Goal: Task Accomplishment & Management: Manage account settings

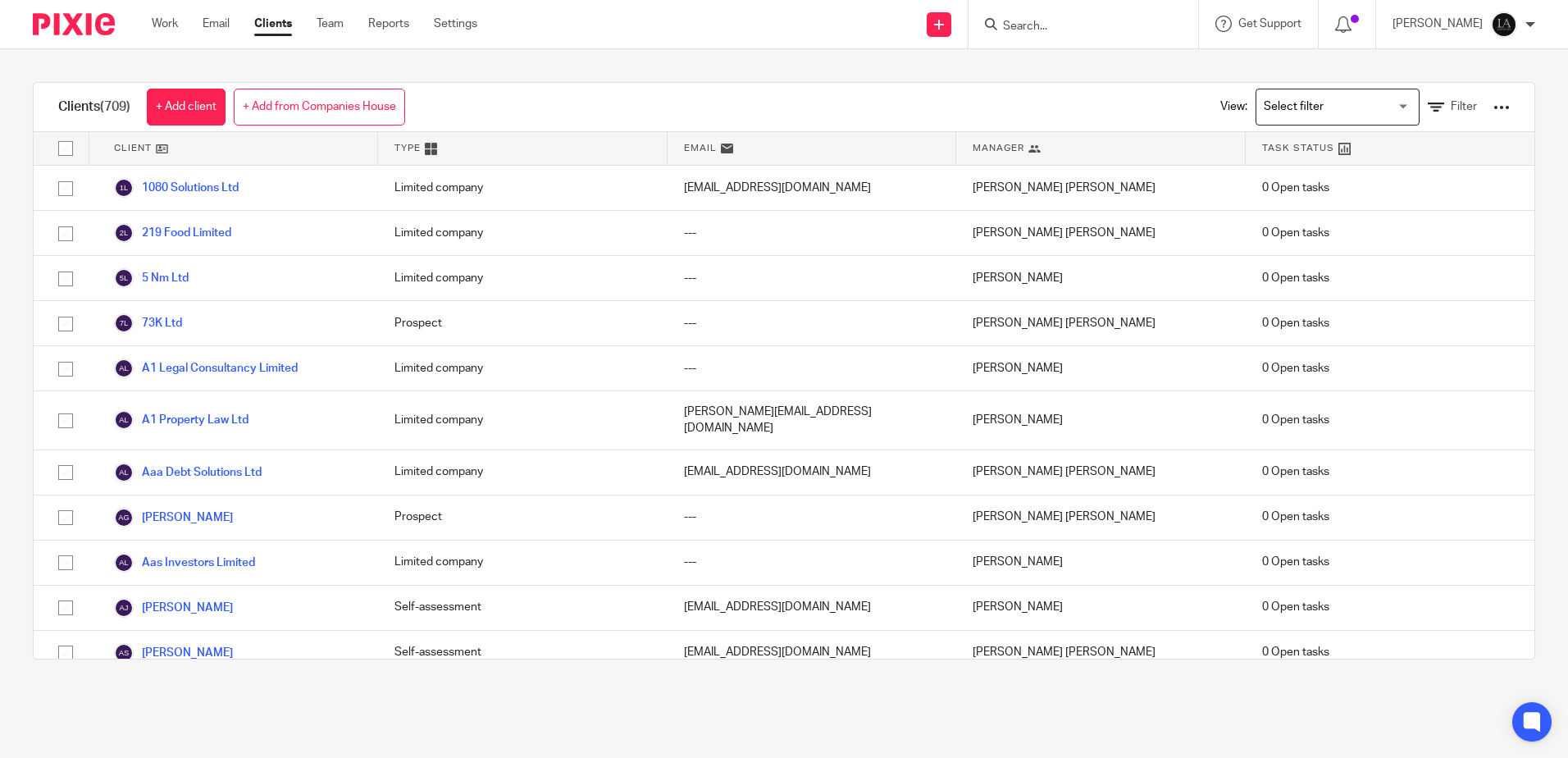
click at [773, 21] on input "Search" at bounding box center [1075, 27] width 148 height 15
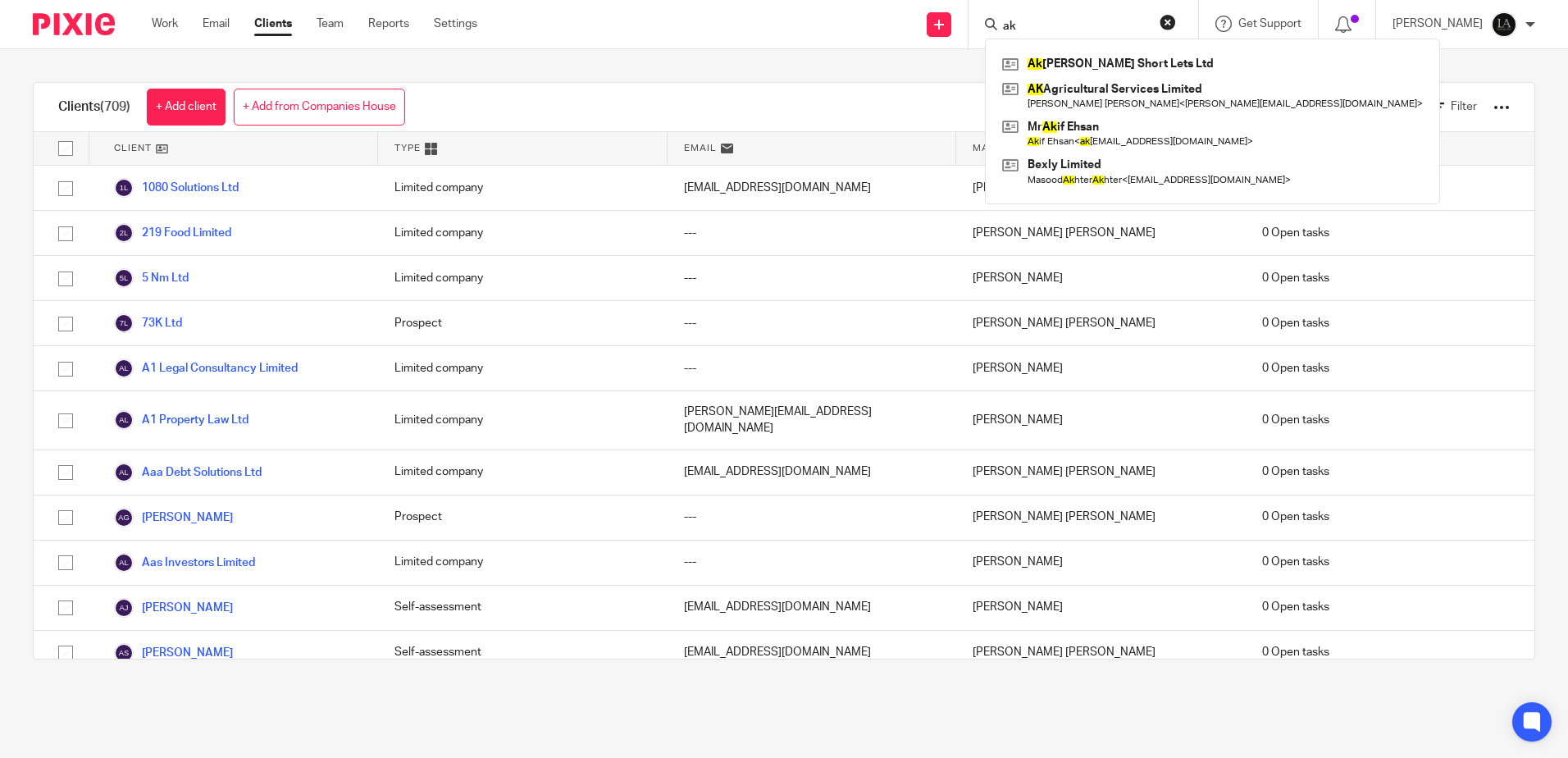
type input "a"
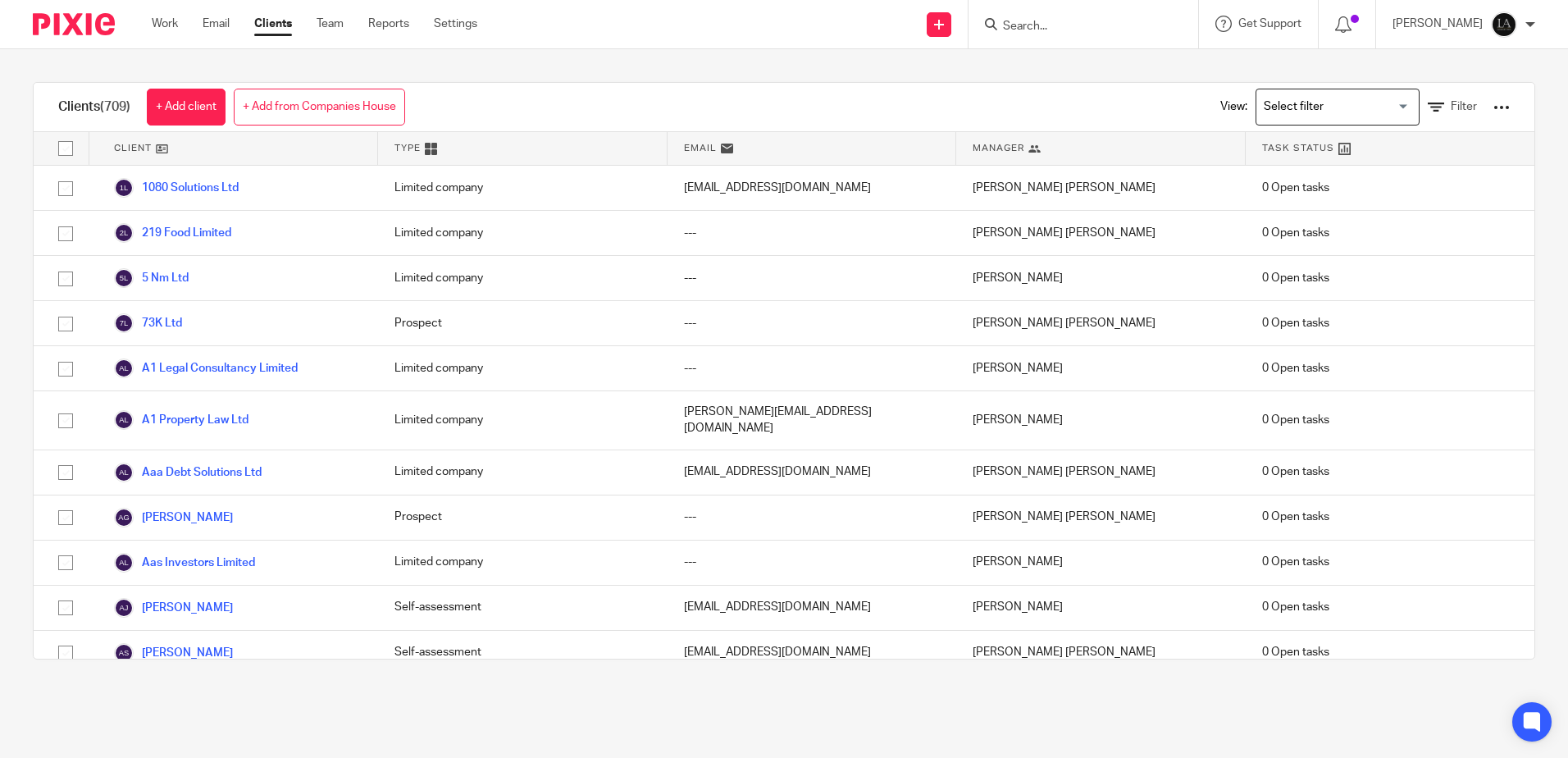
click at [773, 27] on input "Search" at bounding box center [1075, 27] width 148 height 15
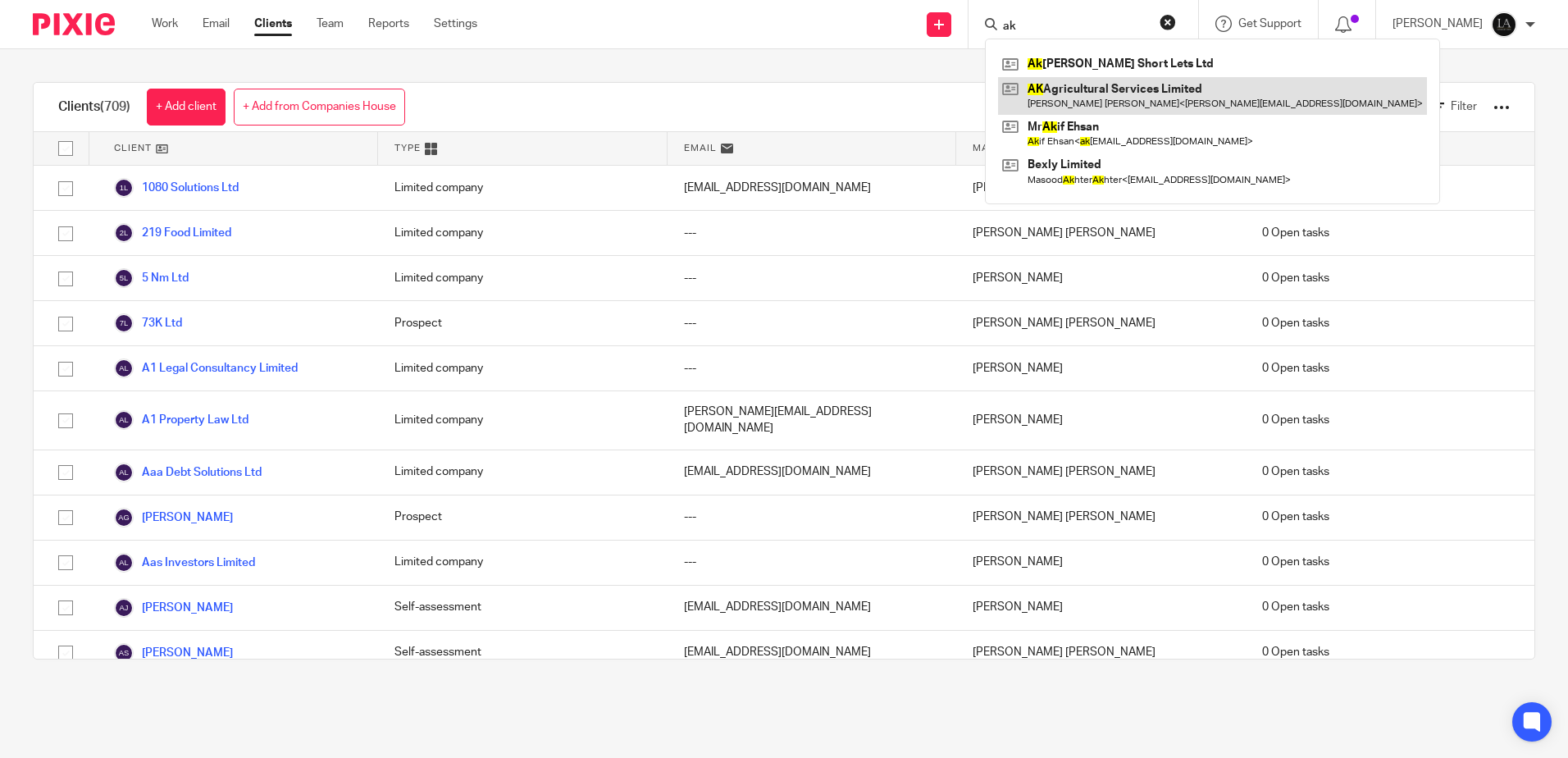
type input "ak"
click at [773, 90] on link at bounding box center [1212, 96] width 429 height 38
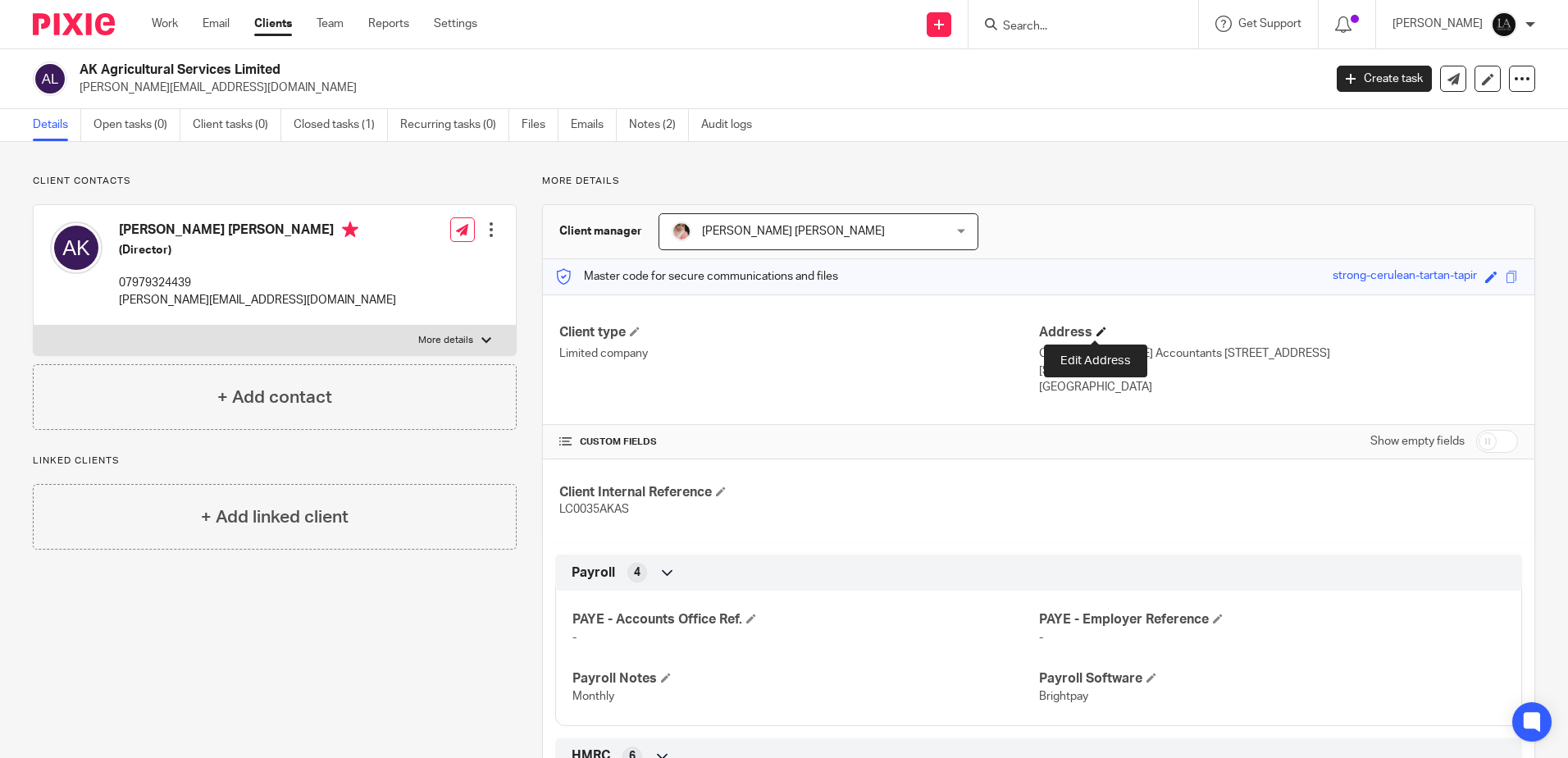
click at [1097, 327] on span at bounding box center [1101, 331] width 10 height 10
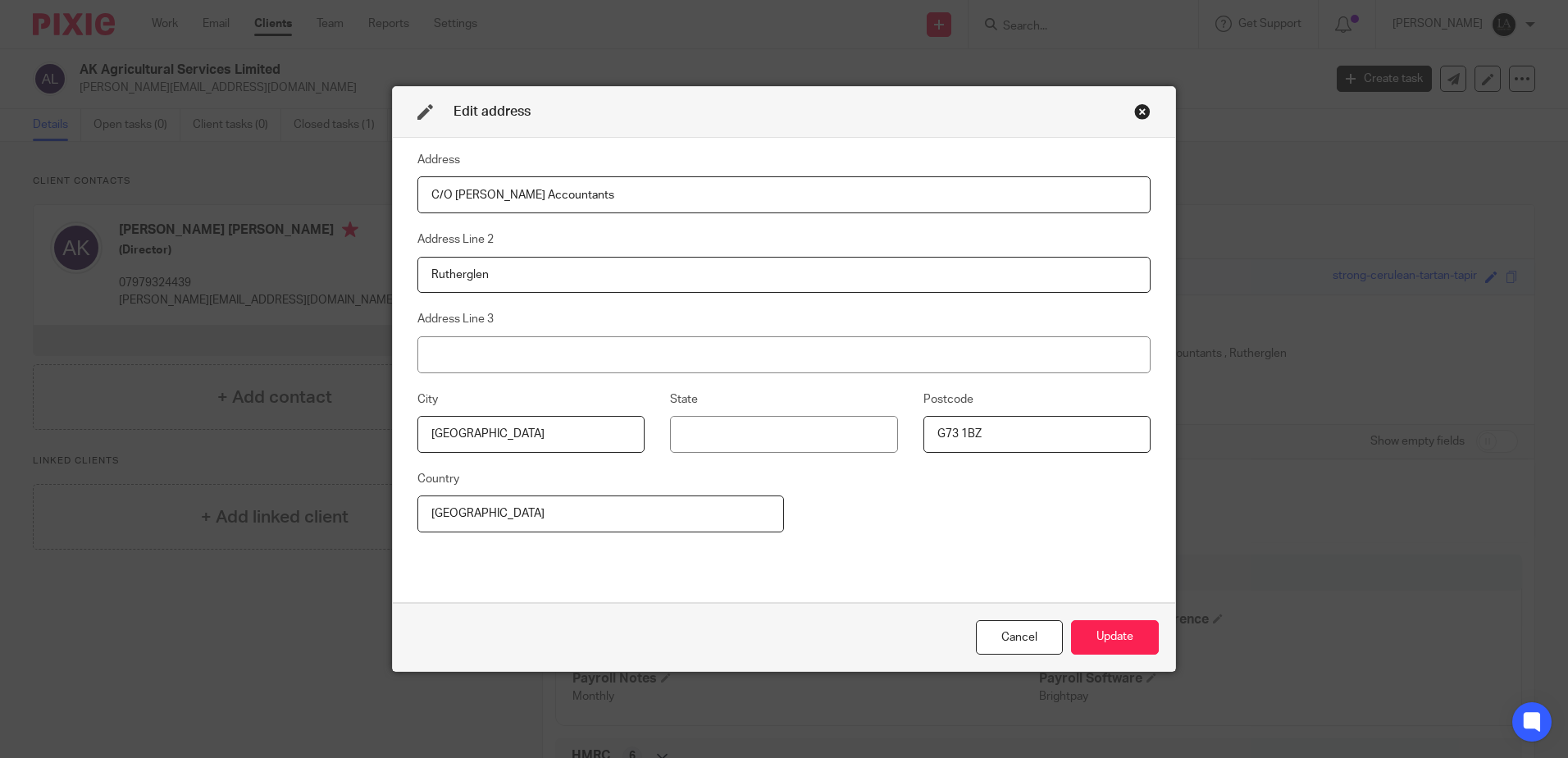
type input "C/O [PERSON_NAME] Accountants"
click at [516, 273] on input "Rutherglen" at bounding box center [784, 275] width 733 height 37
type input "R"
type input "13 Granville st"
click at [1059, 445] on input "G73 1BZ" at bounding box center [1036, 434] width 227 height 37
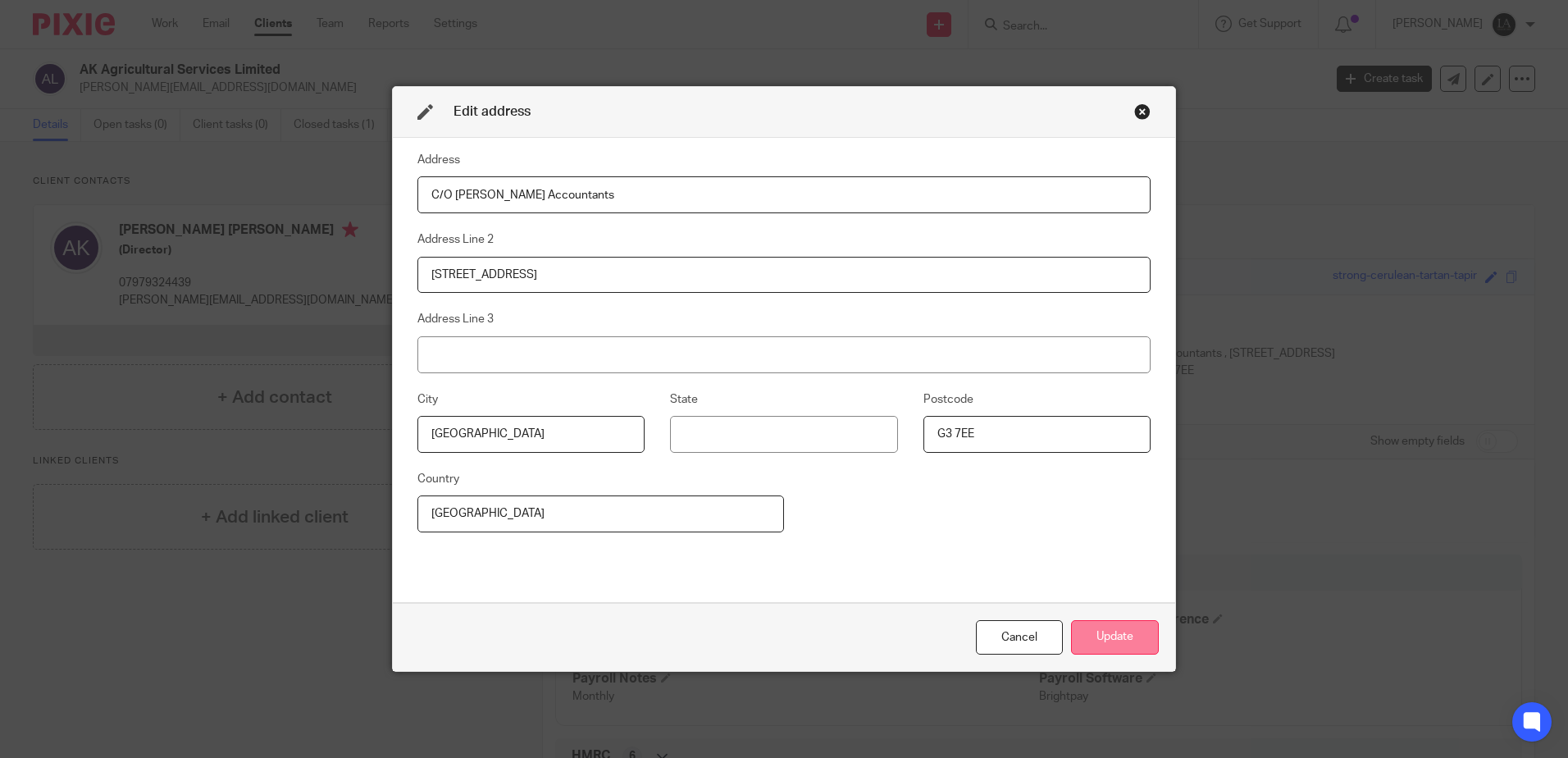
type input "G3 7EE"
click at [1112, 641] on button "Update" at bounding box center [1114, 638] width 88 height 35
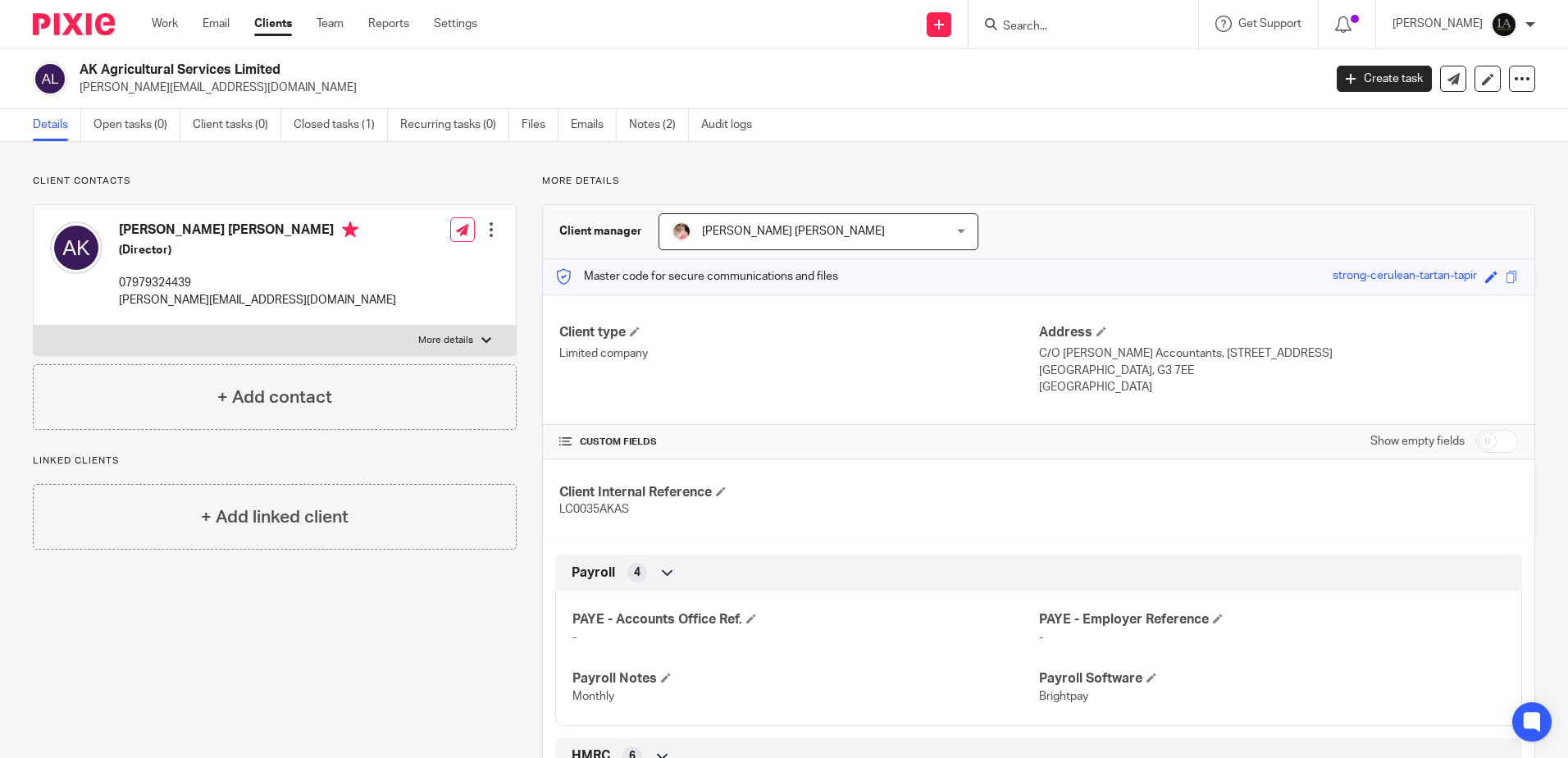
click at [959, 234] on div "Alina Muaz Alina Muaz" at bounding box center [819, 232] width 320 height 37
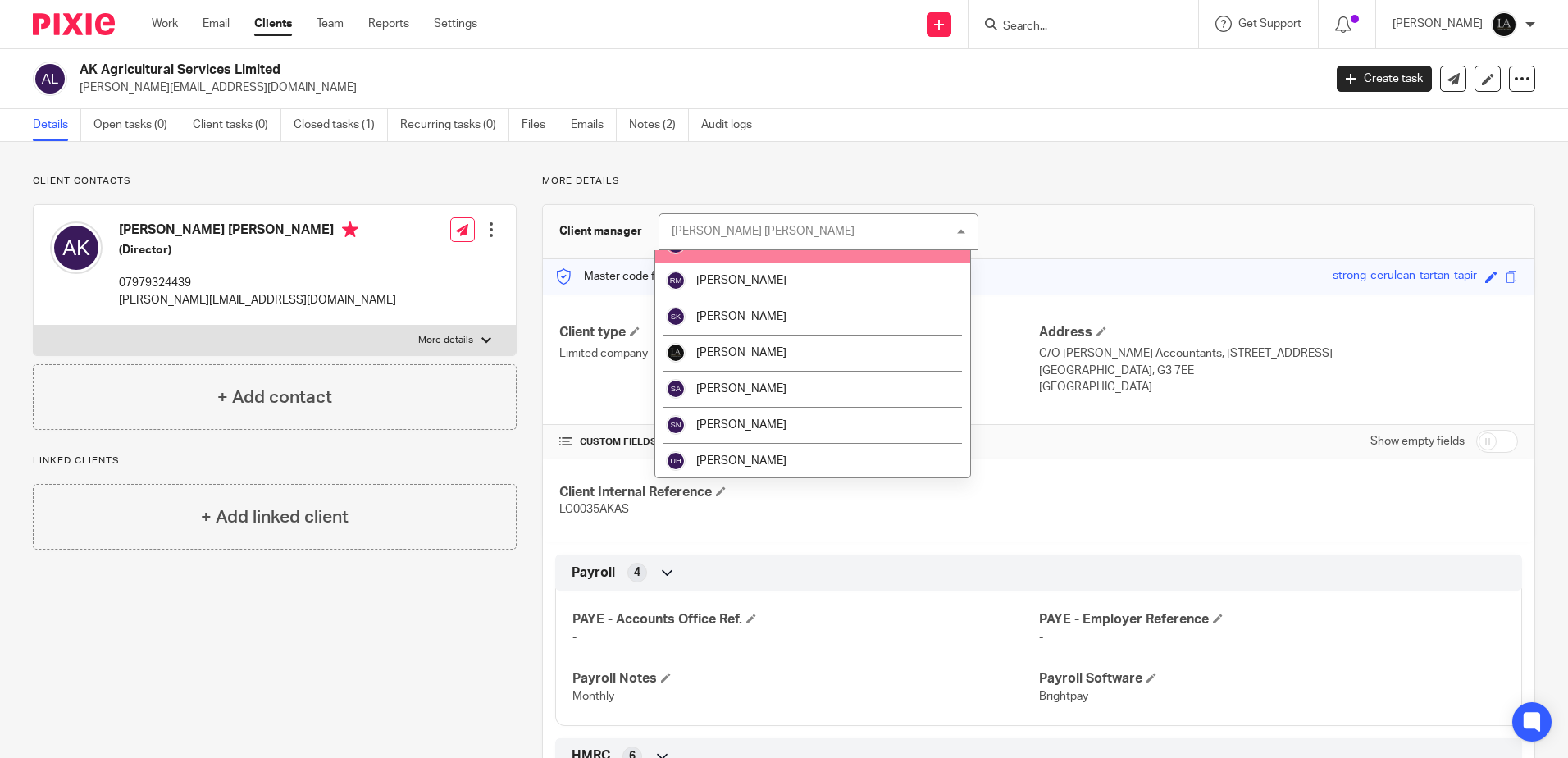
scroll to position [314, 0]
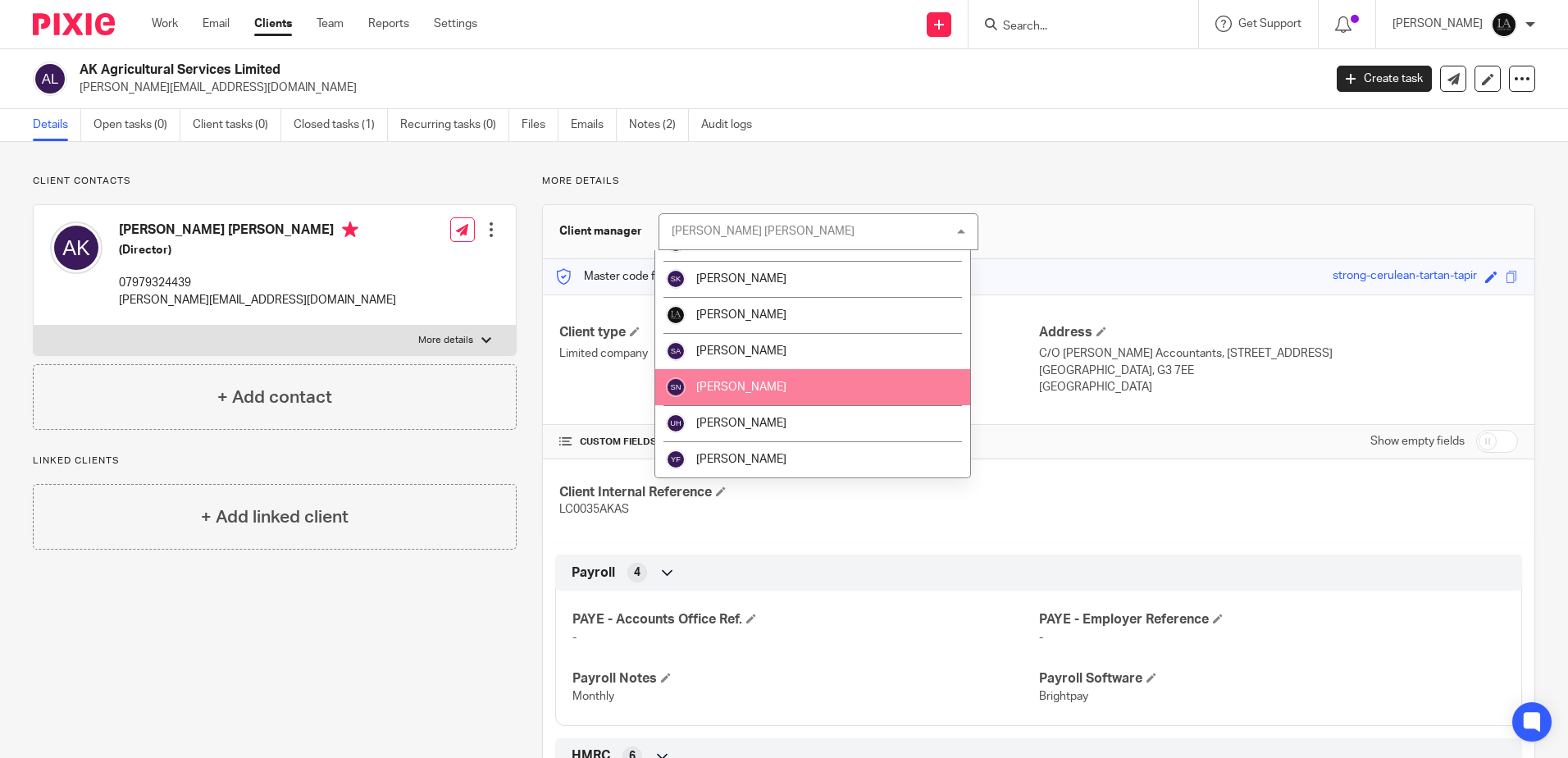
click at [795, 378] on li "Siddrah Nawaz" at bounding box center [813, 387] width 315 height 36
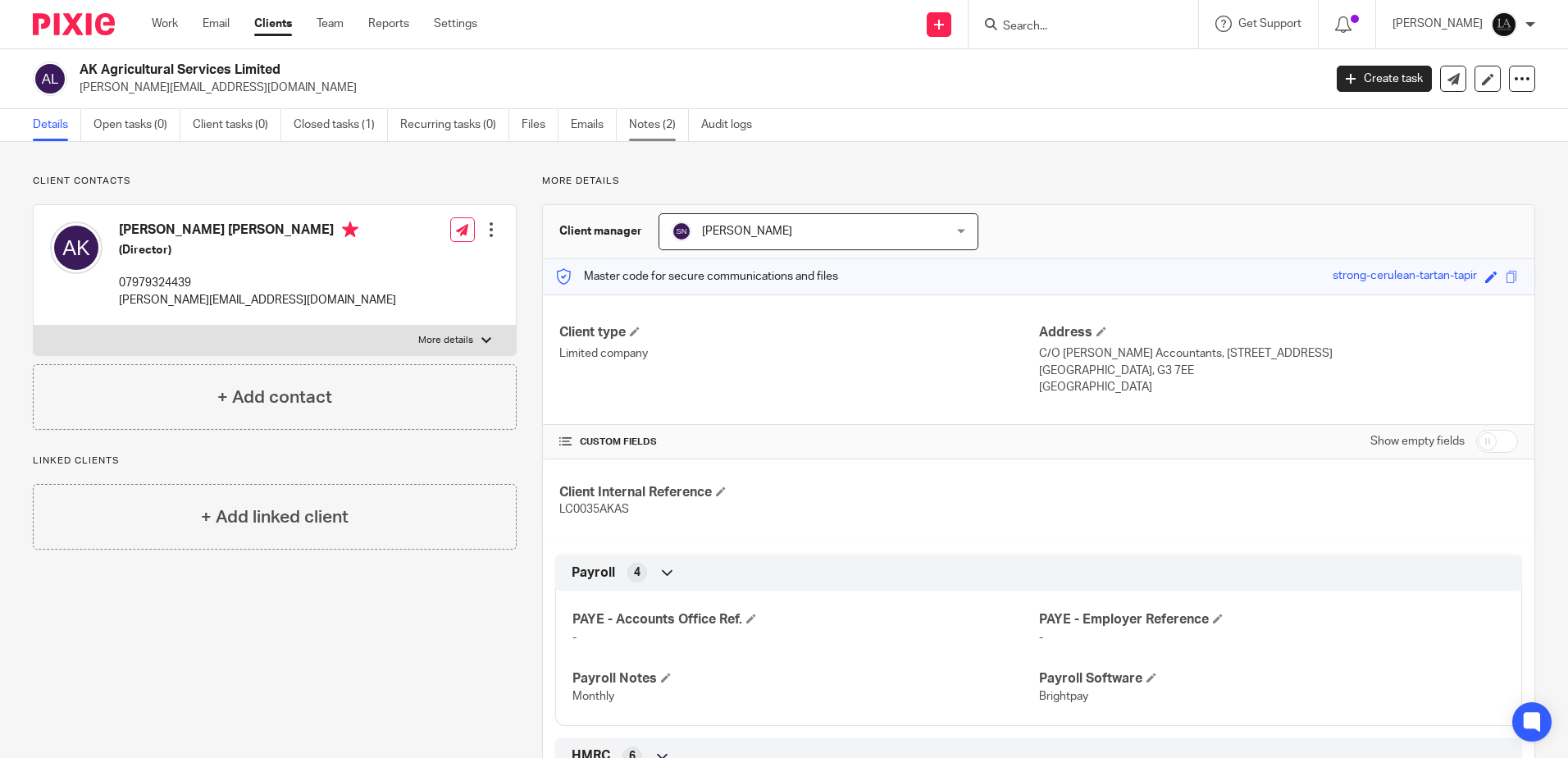
click at [657, 123] on link "Notes (2)" at bounding box center [659, 125] width 60 height 32
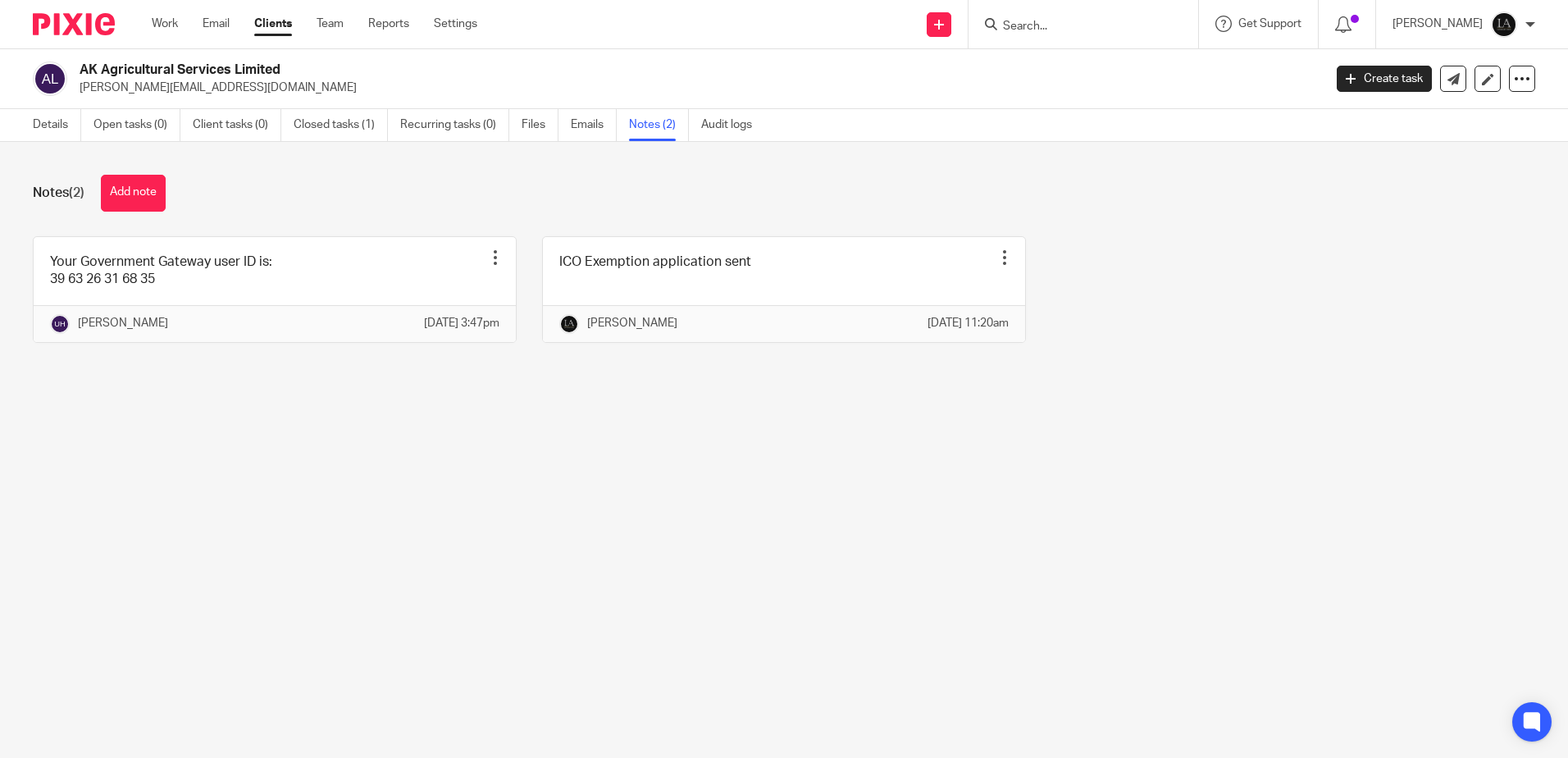
click at [1125, 24] on input "Search" at bounding box center [1075, 27] width 148 height 15
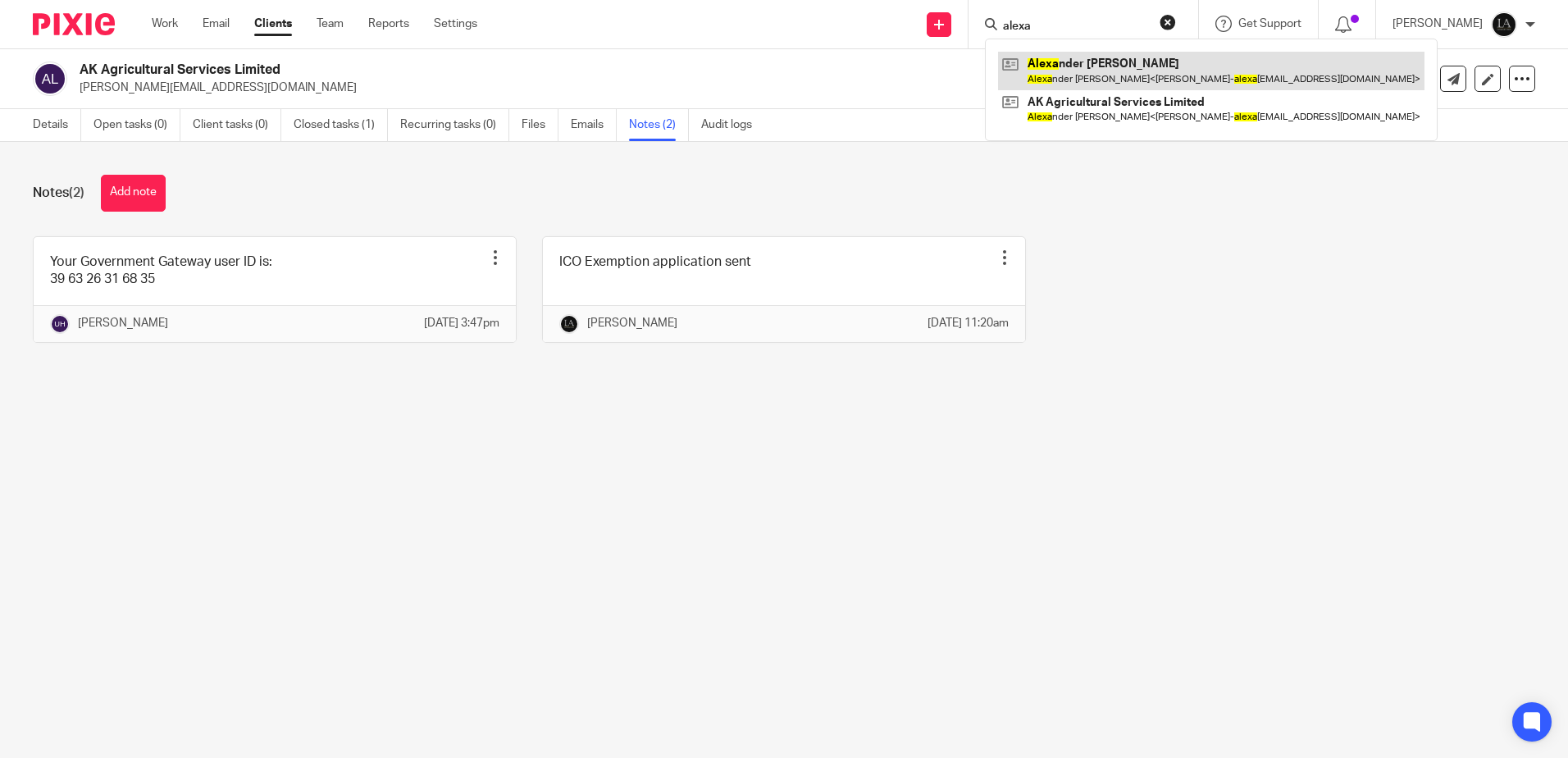
type input "alexa"
click at [1112, 72] on link at bounding box center [1212, 70] width 426 height 38
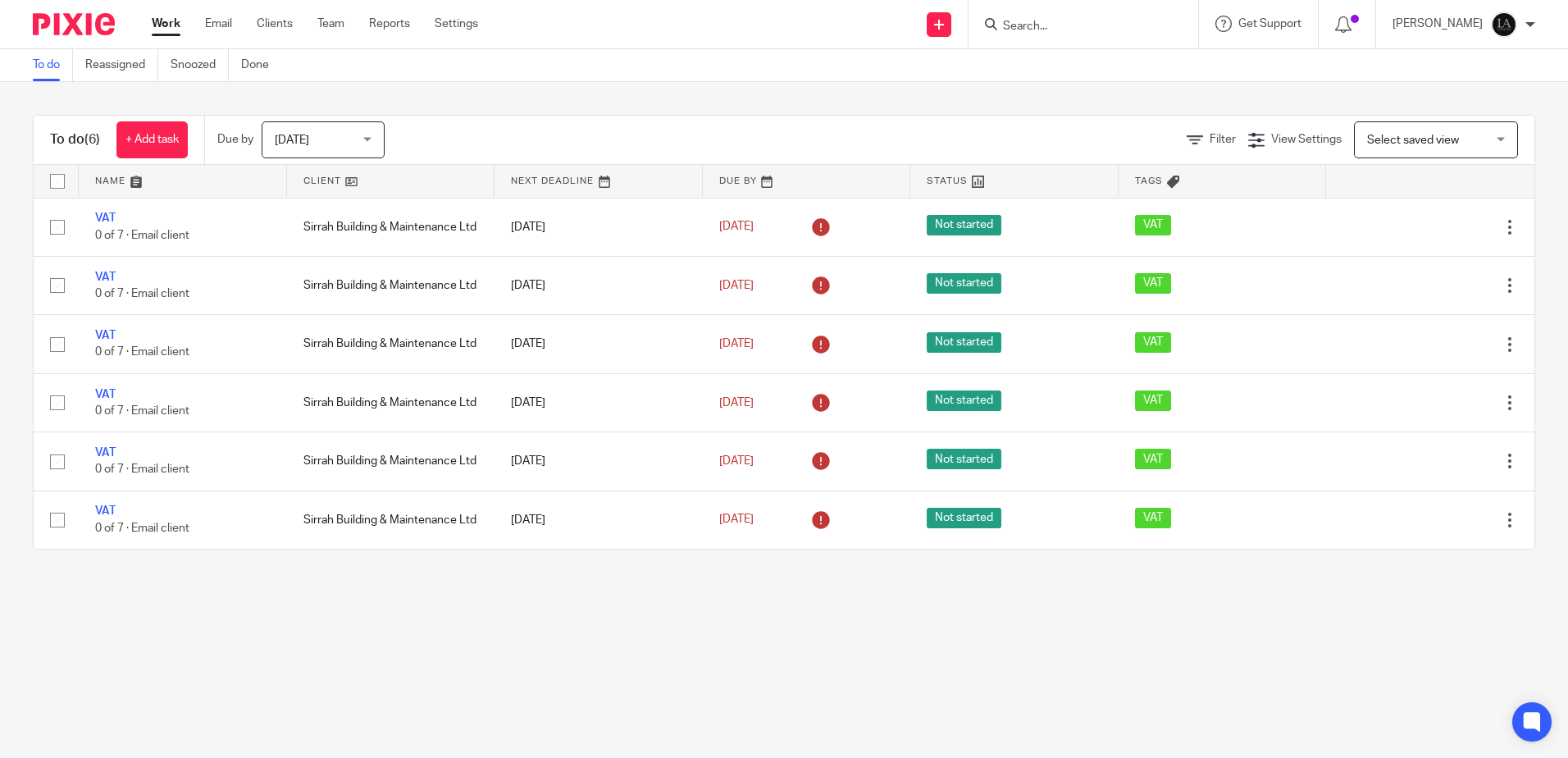
click at [1083, 29] on input "Search" at bounding box center [1075, 27] width 148 height 15
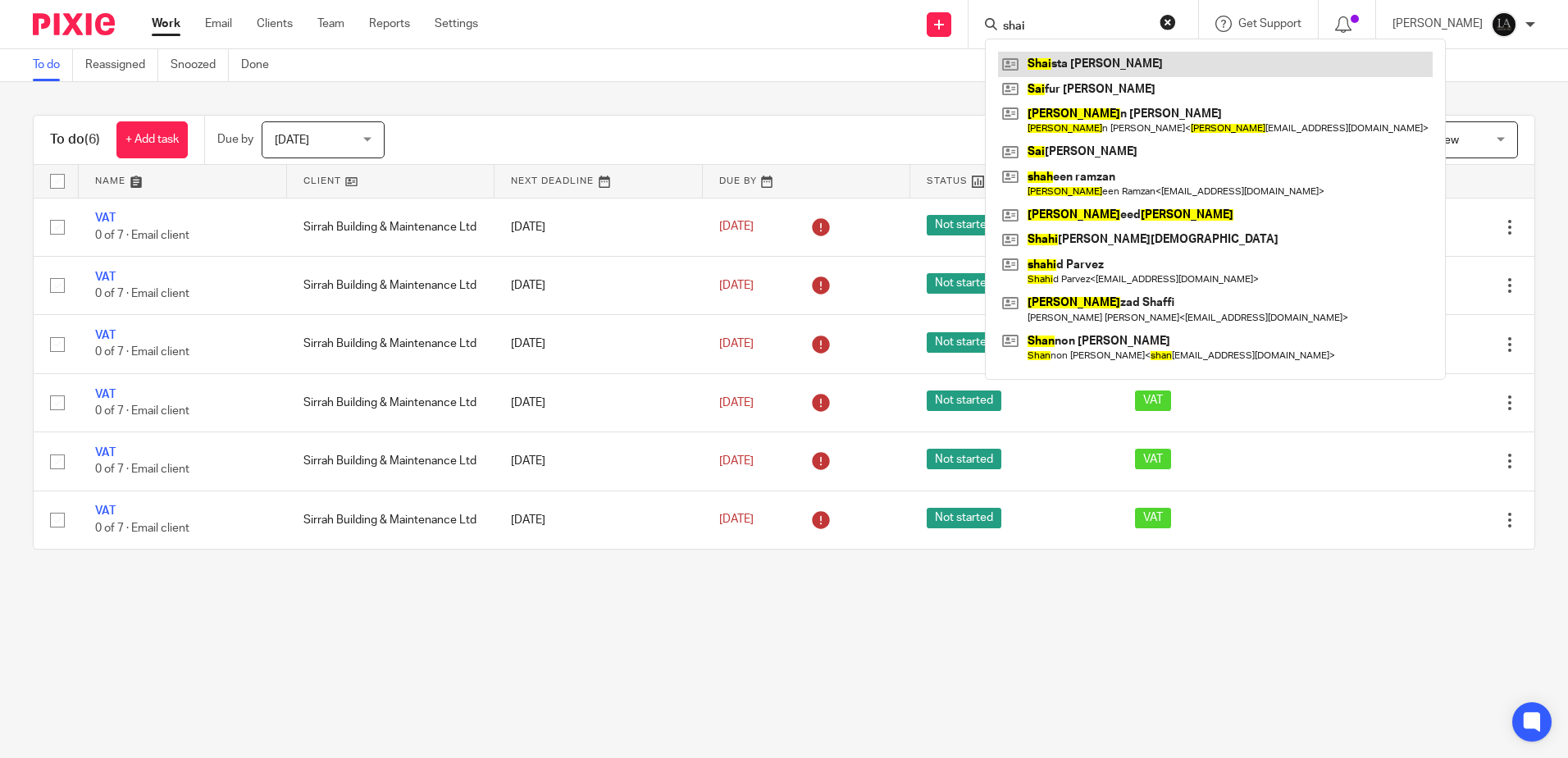
type input "shai"
click at [1151, 57] on link at bounding box center [1215, 64] width 434 height 25
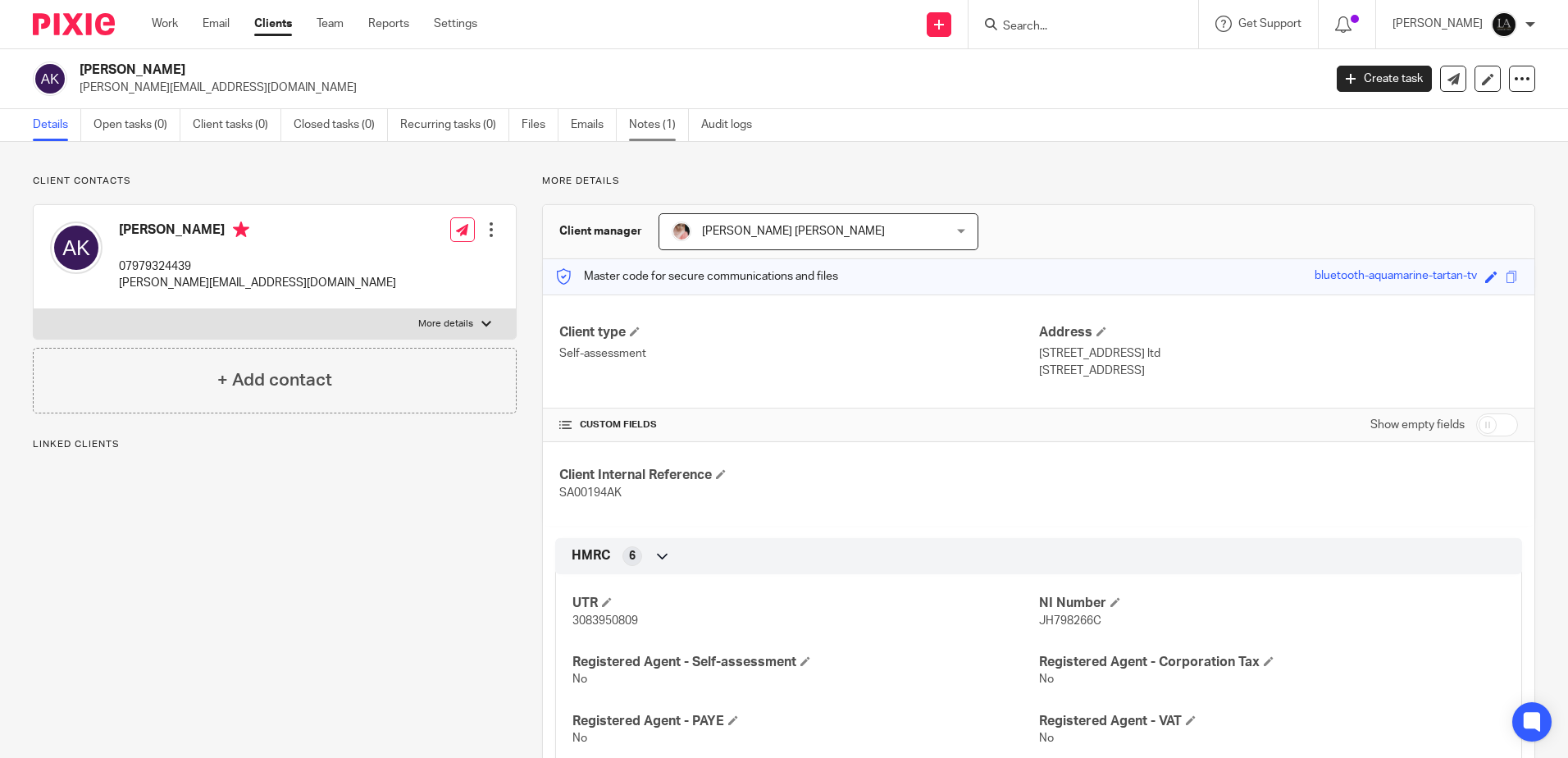
click at [639, 124] on link "Notes (1)" at bounding box center [659, 125] width 60 height 32
